Goal: Task Accomplishment & Management: Use online tool/utility

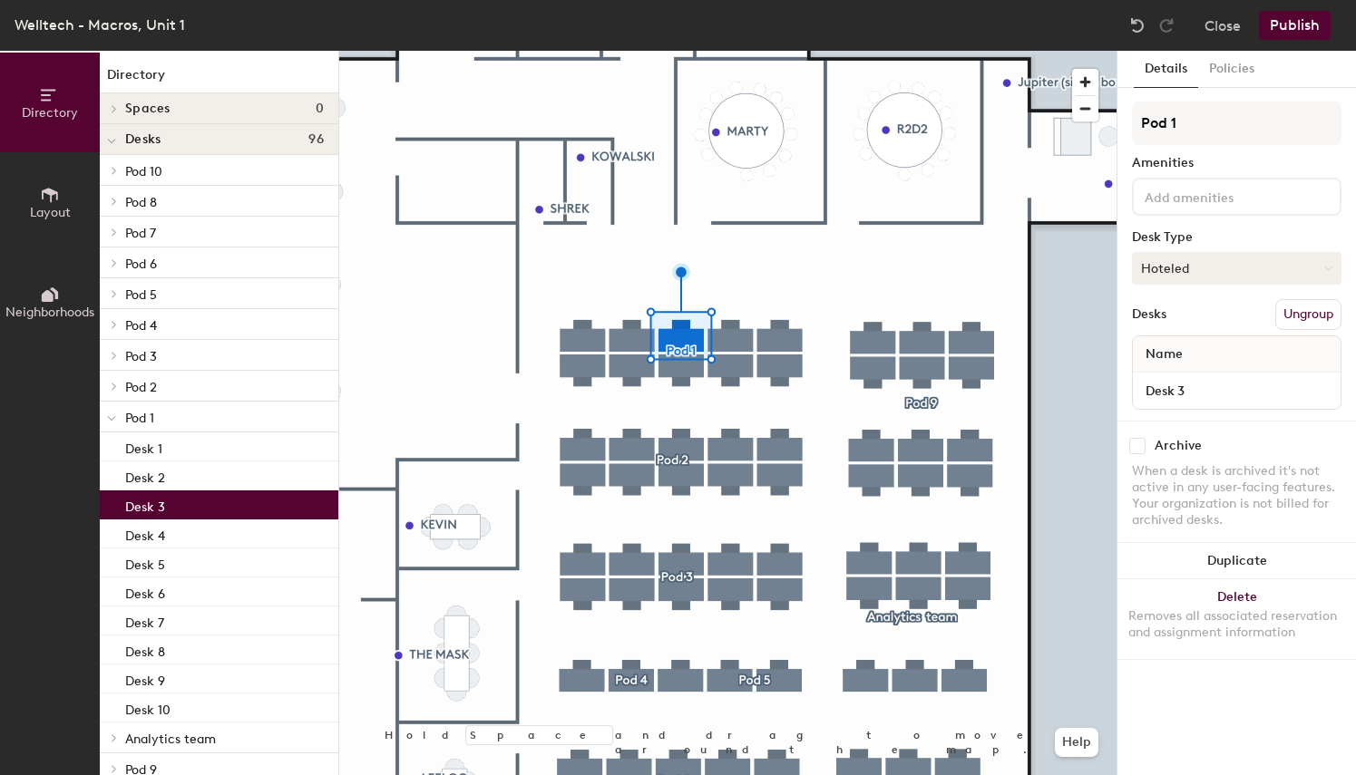
click at [1200, 274] on button "Hoteled" at bounding box center [1236, 268] width 209 height 33
click at [1187, 326] on div "Assigned" at bounding box center [1223, 324] width 181 height 27
click at [1235, 70] on button "Policies" at bounding box center [1231, 69] width 67 height 37
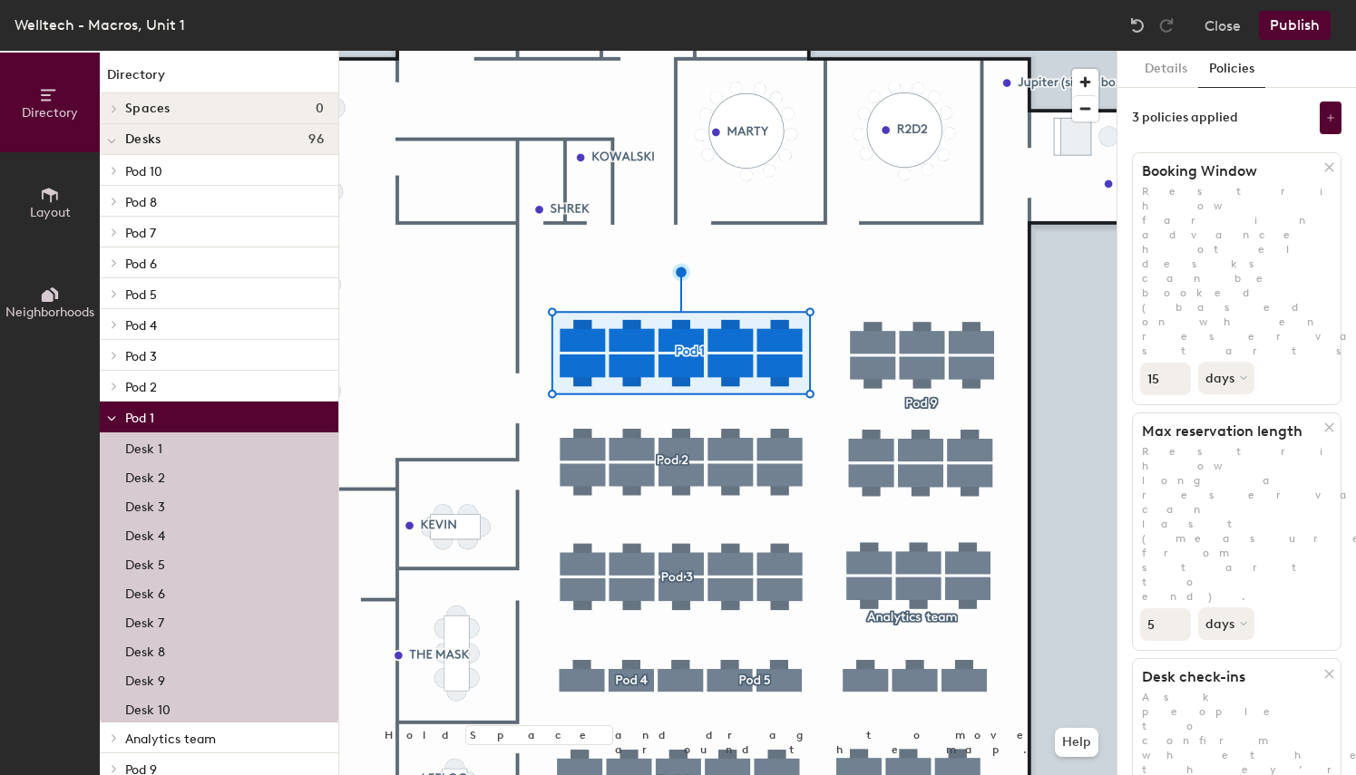
click at [1298, 15] on button "Publish" at bounding box center [1295, 25] width 72 height 29
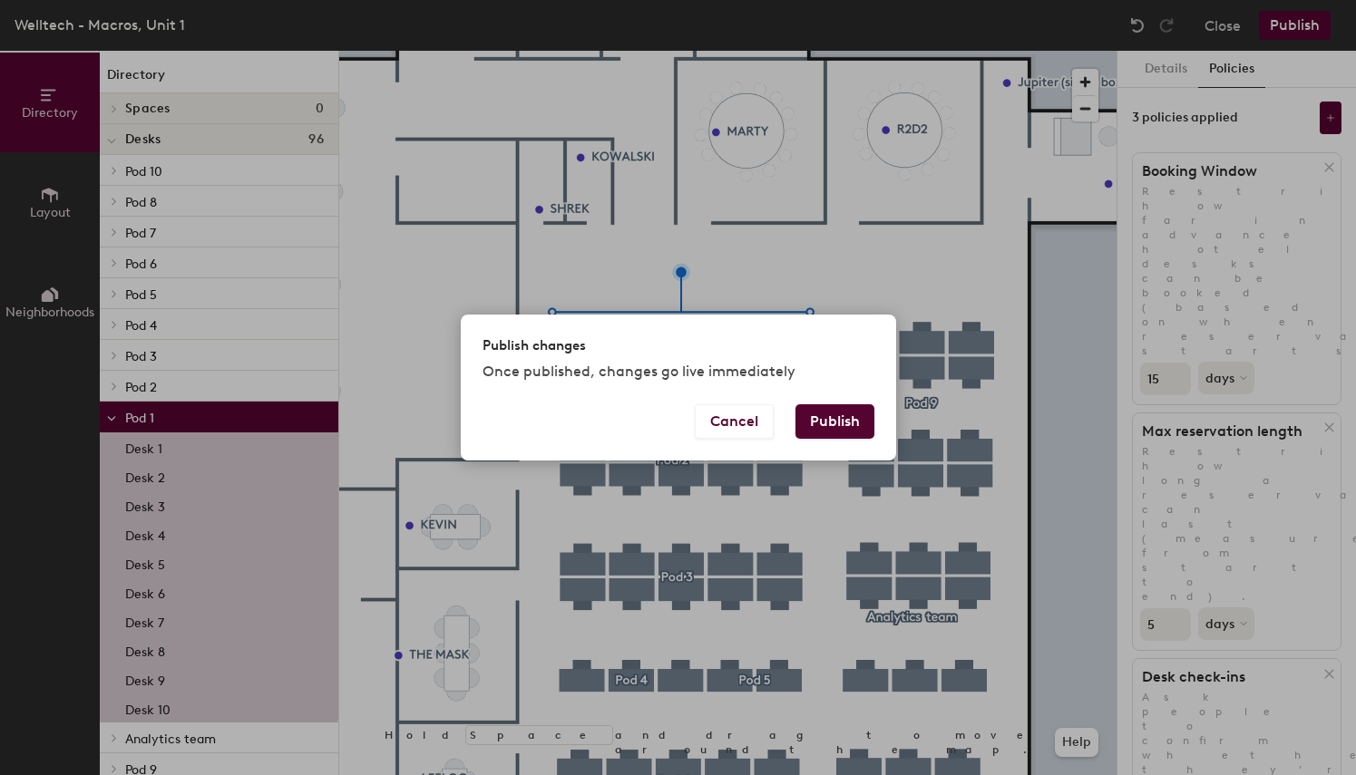
click at [842, 417] on button "Publish" at bounding box center [834, 421] width 79 height 34
